Goal: Transaction & Acquisition: Purchase product/service

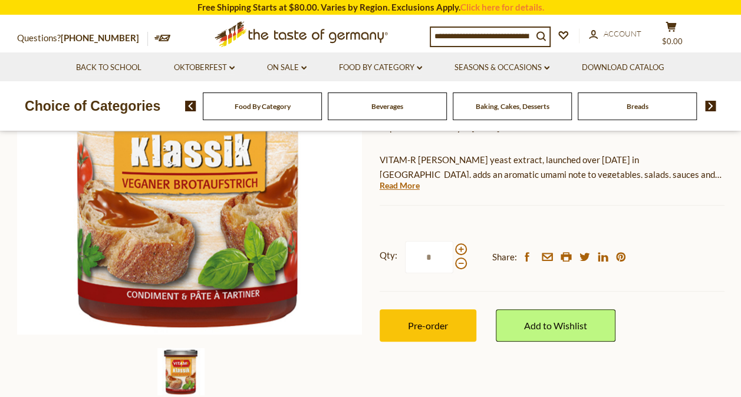
scroll to position [210, 0]
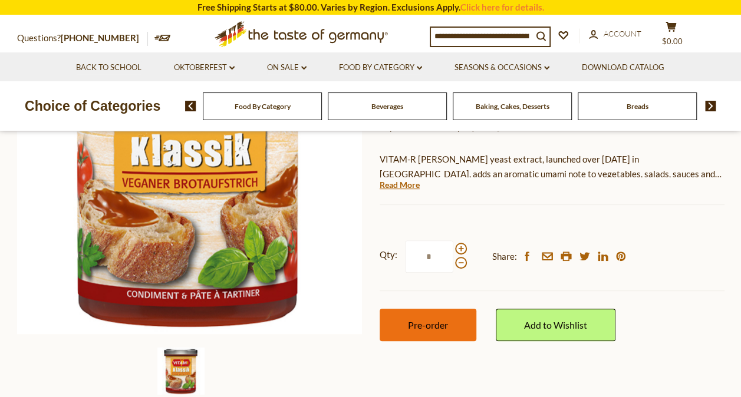
click at [452, 324] on button "Pre-order" at bounding box center [428, 325] width 97 height 32
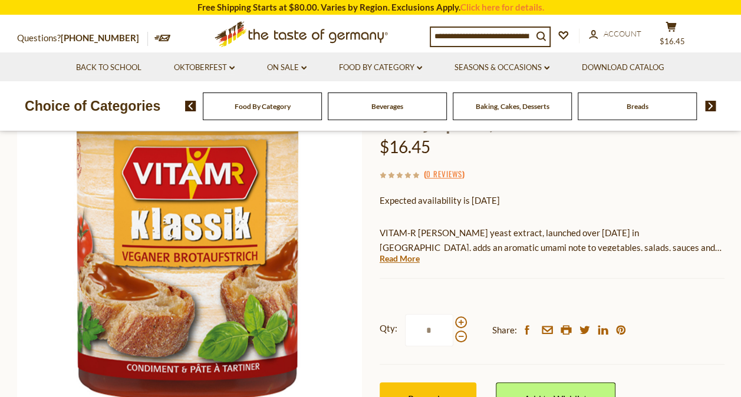
scroll to position [0, 0]
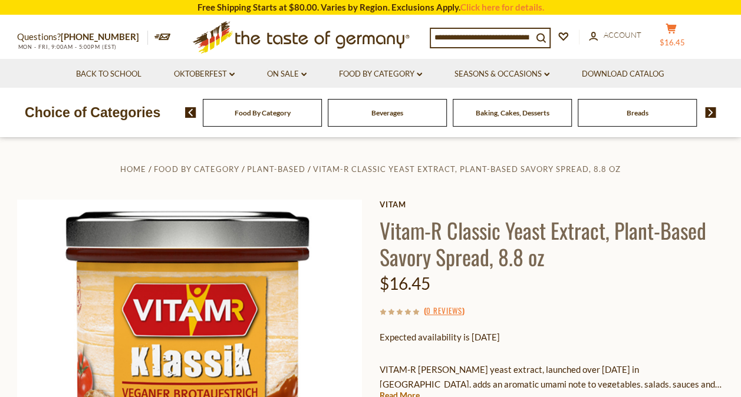
click at [685, 32] on button "cart $16.45" at bounding box center [671, 37] width 35 height 29
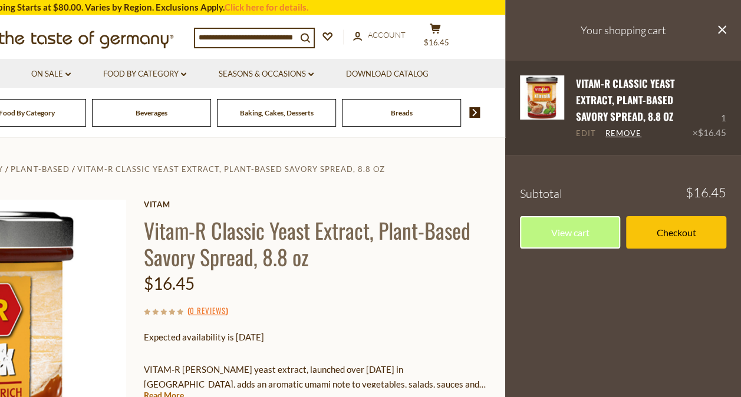
click at [581, 131] on link "Edit" at bounding box center [586, 134] width 20 height 11
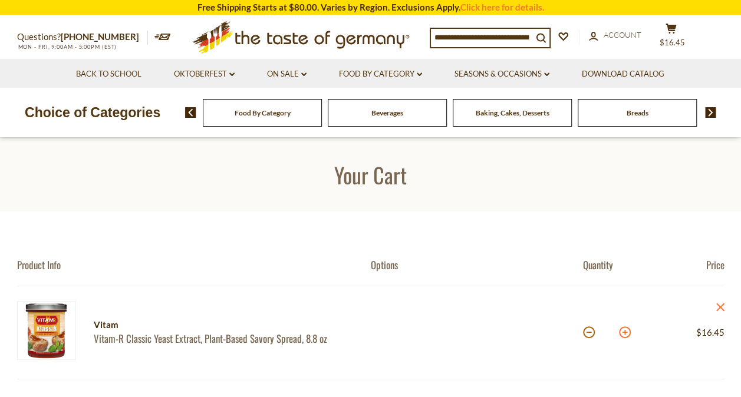
click at [626, 334] on button at bounding box center [625, 333] width 12 height 12
type input "*"
click at [52, 329] on img at bounding box center [46, 330] width 59 height 59
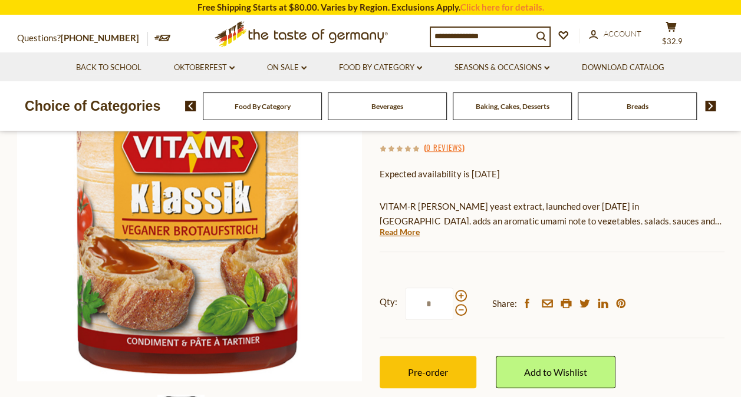
scroll to position [162, 0]
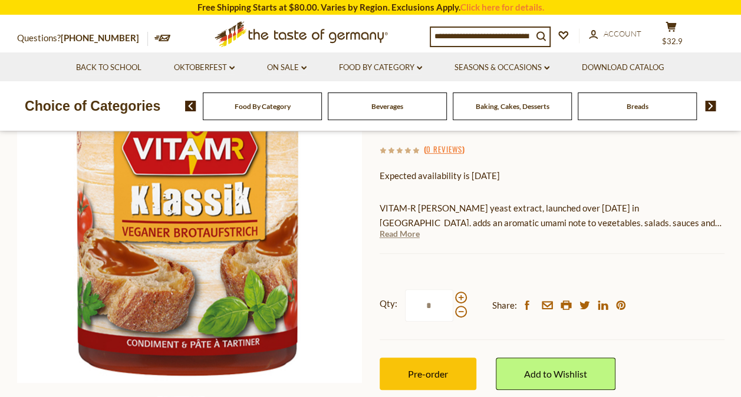
click at [409, 234] on link "Read More" at bounding box center [400, 234] width 40 height 12
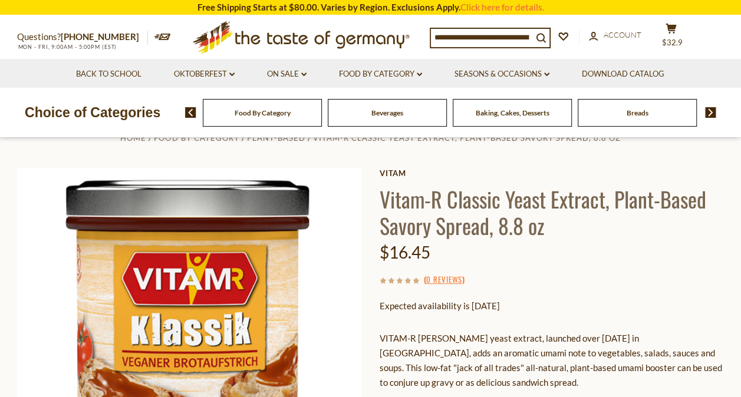
scroll to position [0, 0]
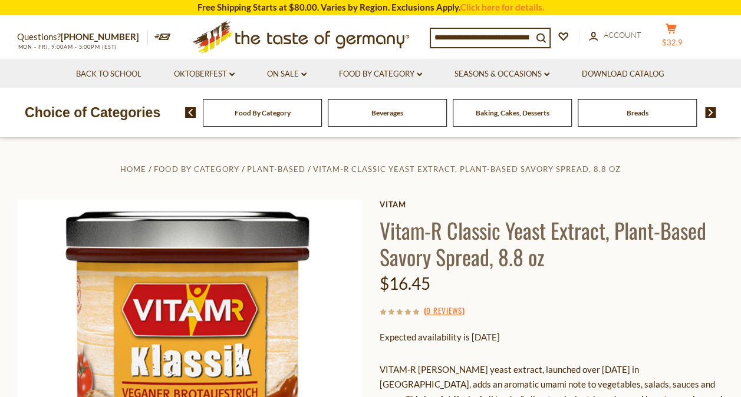
click at [683, 38] on span "$32.9" at bounding box center [672, 42] width 21 height 9
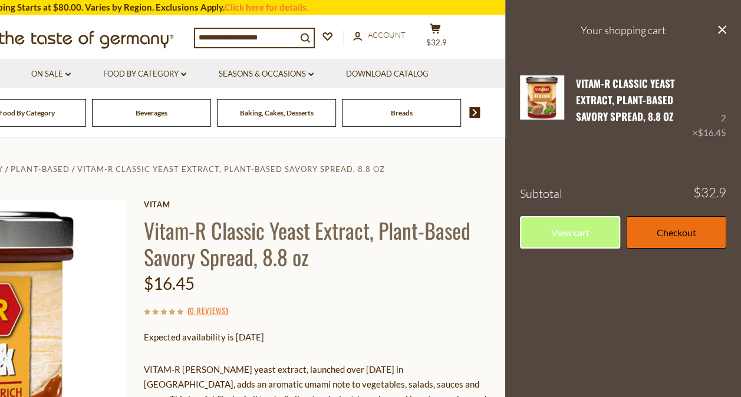
click at [691, 230] on link "Checkout" at bounding box center [676, 232] width 100 height 32
